Goal: Task Accomplishment & Management: Use online tool/utility

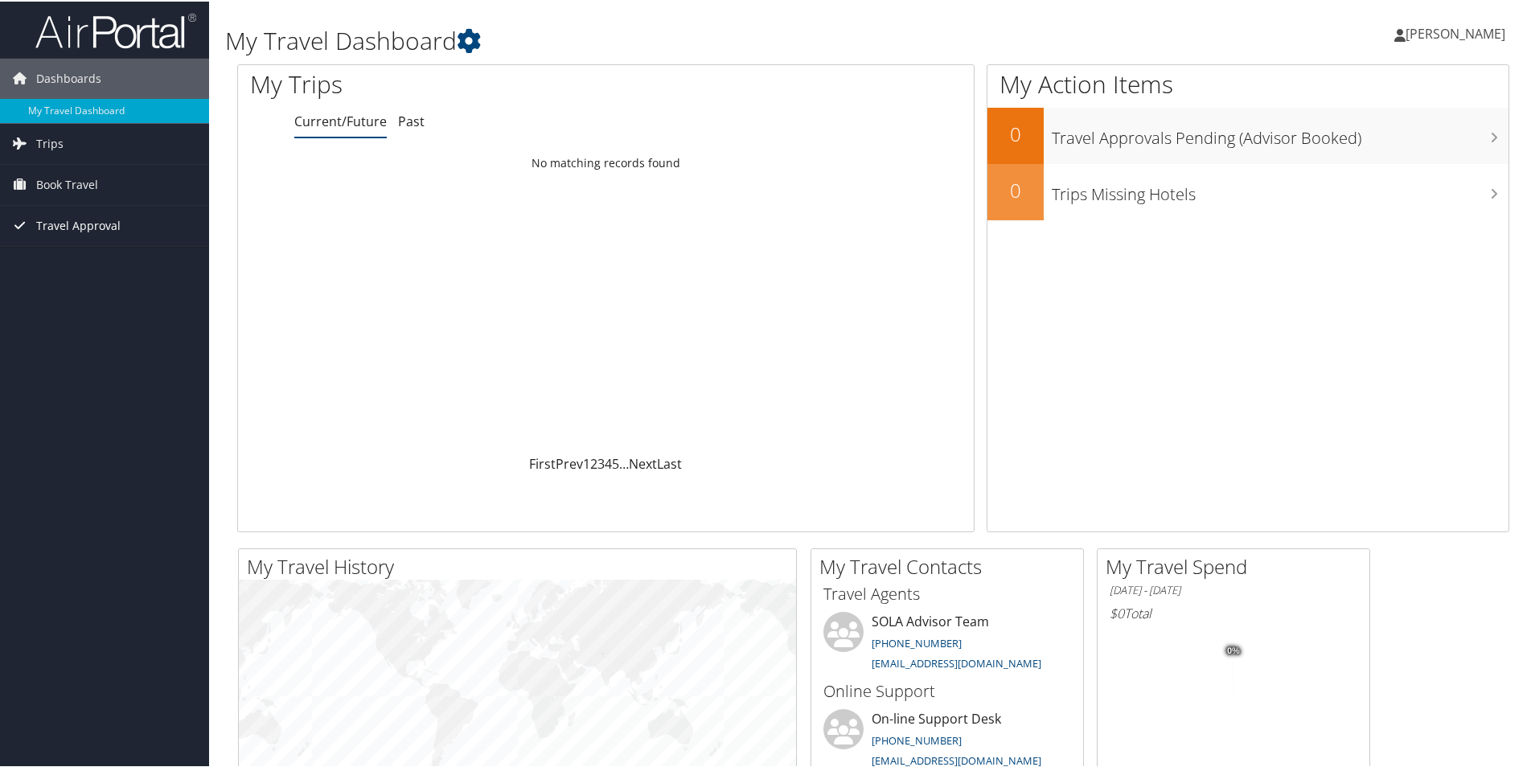
click at [137, 219] on link "Travel Approval" at bounding box center [104, 224] width 209 height 40
click at [88, 333] on link "Approvals (Beta)" at bounding box center [104, 329] width 209 height 24
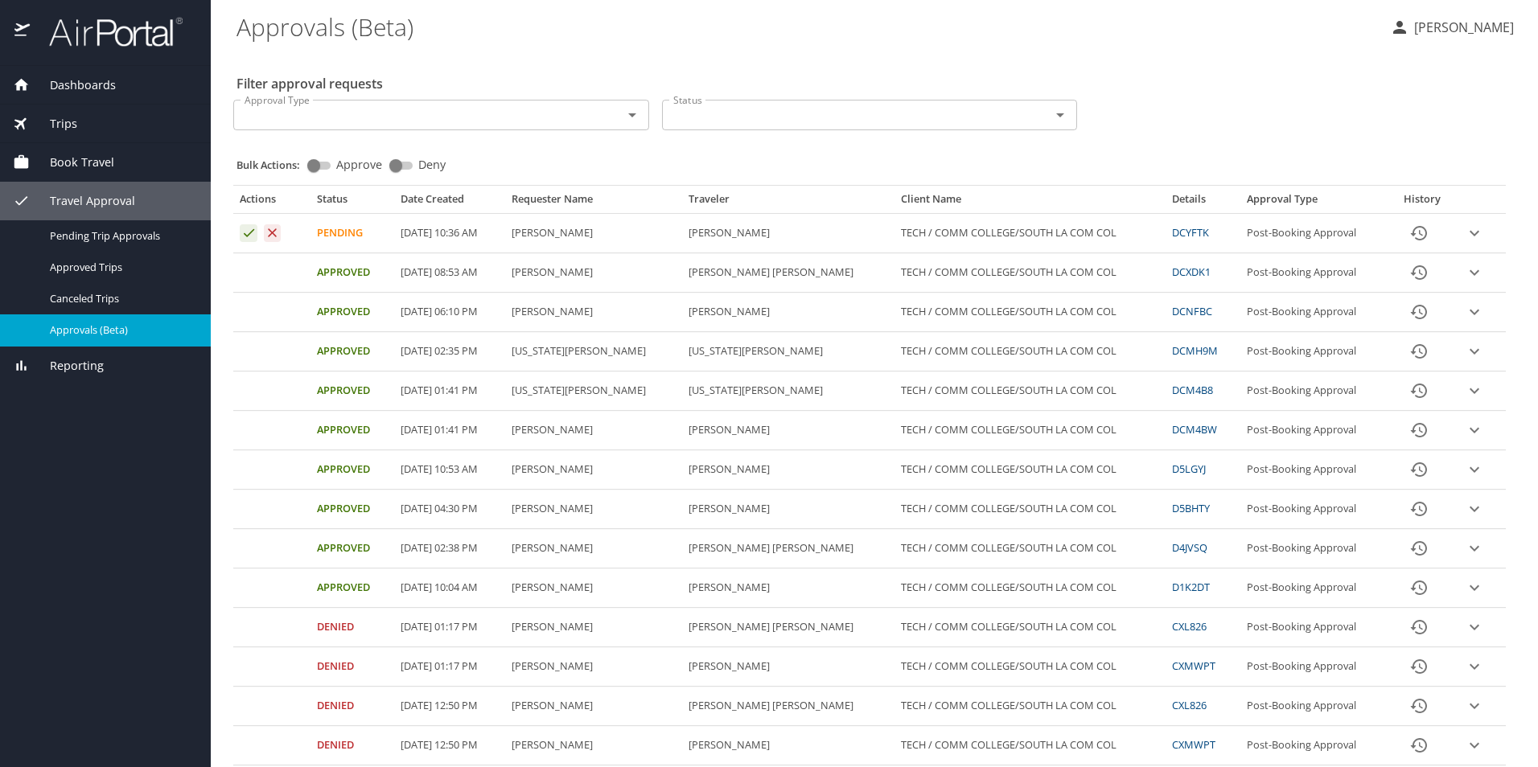
click at [1466, 233] on icon "expand row" at bounding box center [1474, 233] width 19 height 19
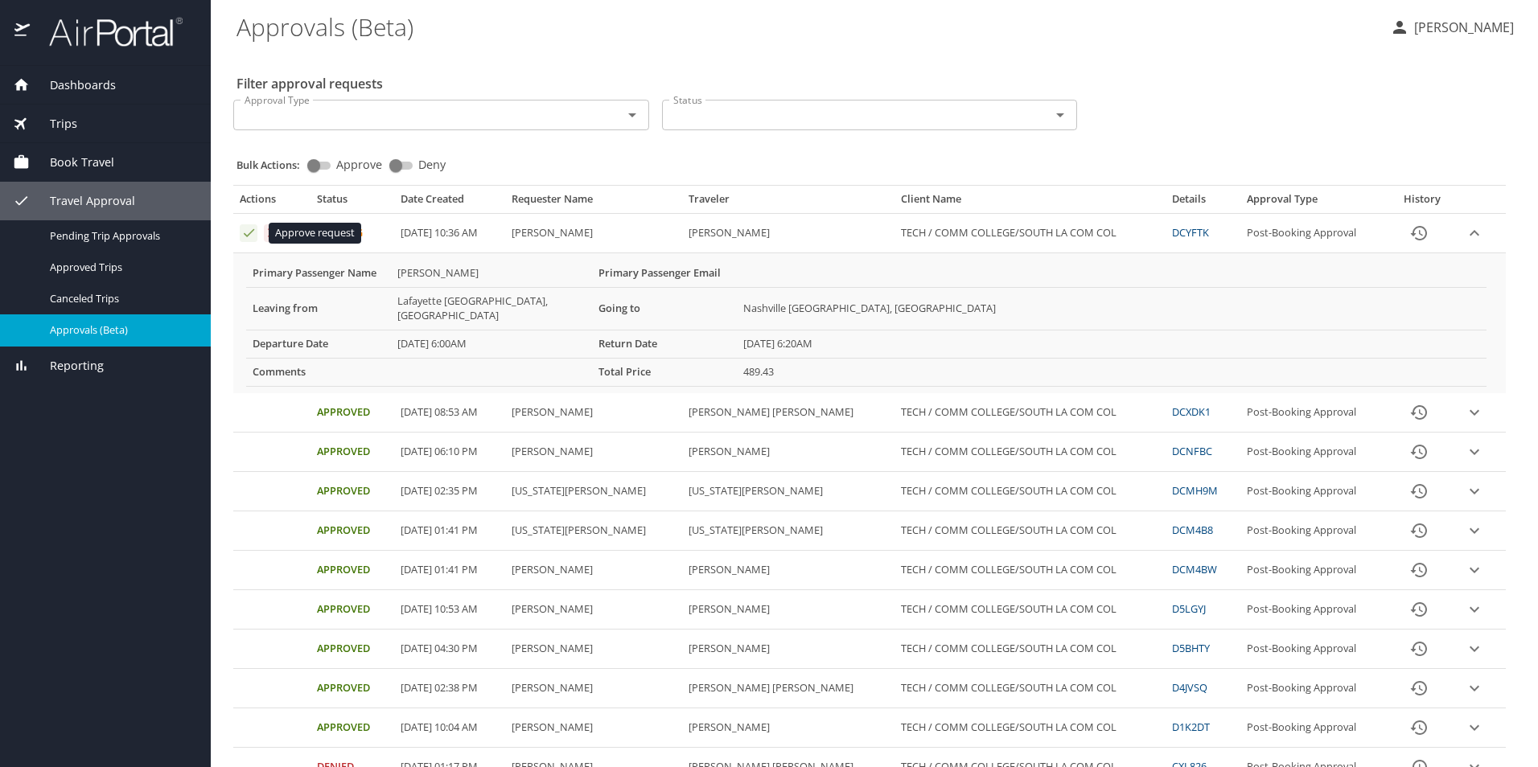
click at [246, 233] on icon "Approval table" at bounding box center [248, 232] width 15 height 15
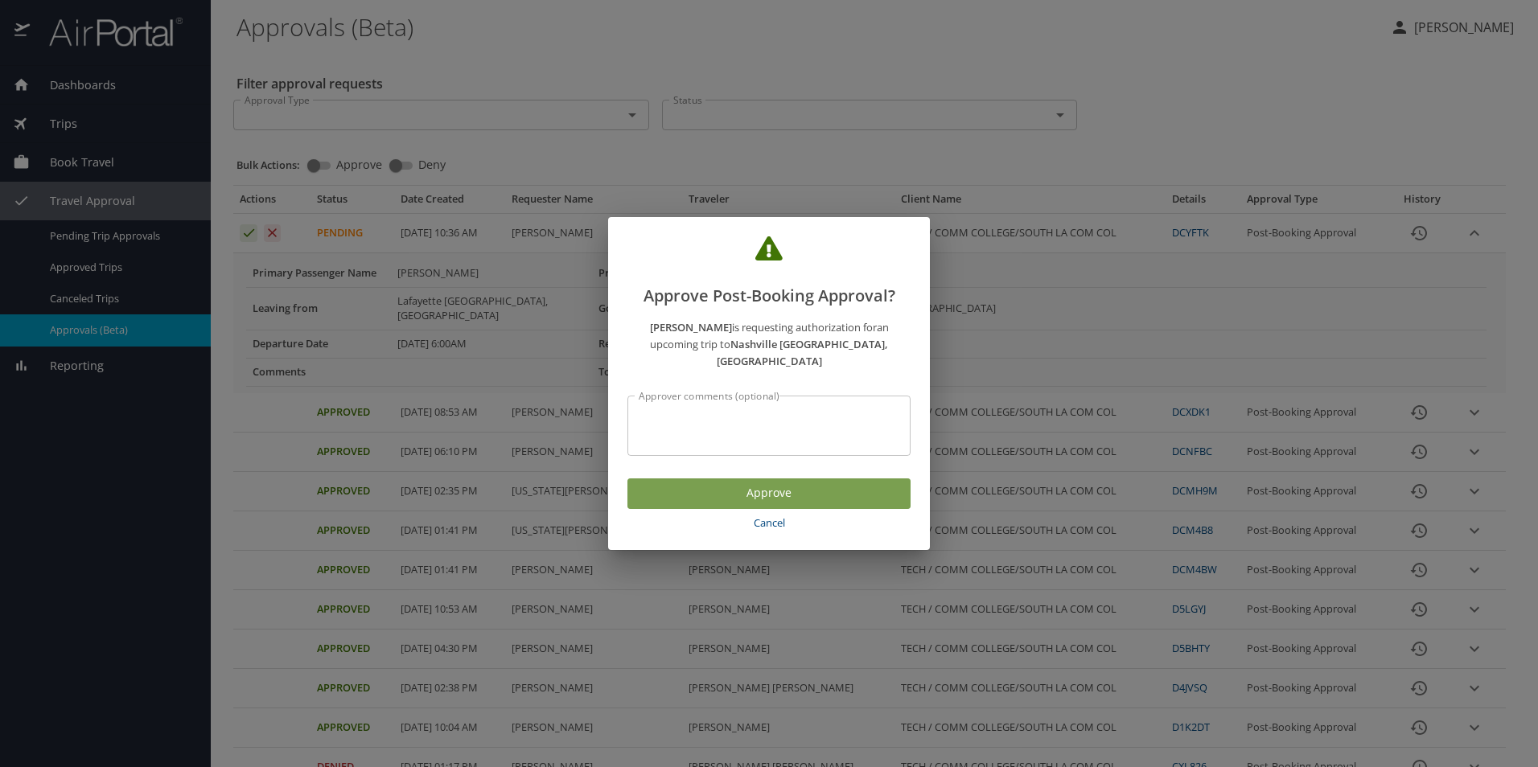
click at [659, 483] on span "Approve" at bounding box center [768, 493] width 257 height 20
